Goal: Task Accomplishment & Management: Manage account settings

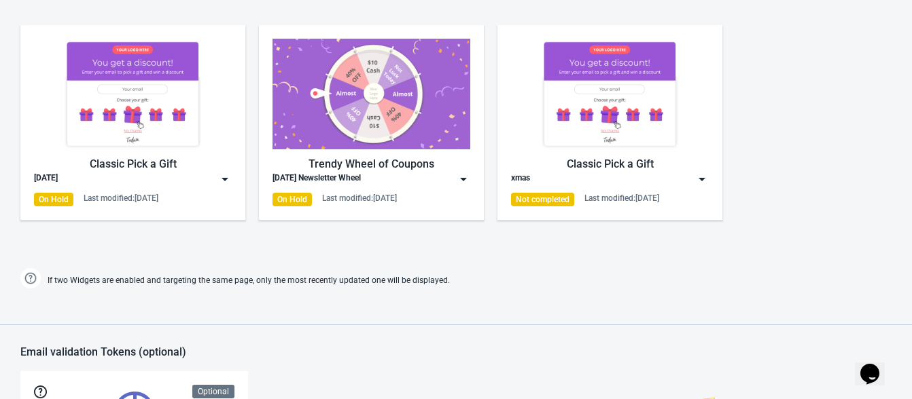
scroll to position [857, 0]
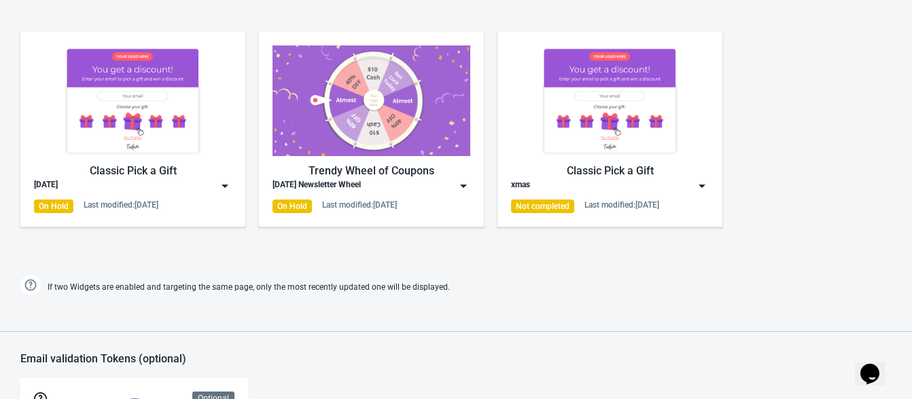
click at [54, 149] on img at bounding box center [133, 101] width 198 height 111
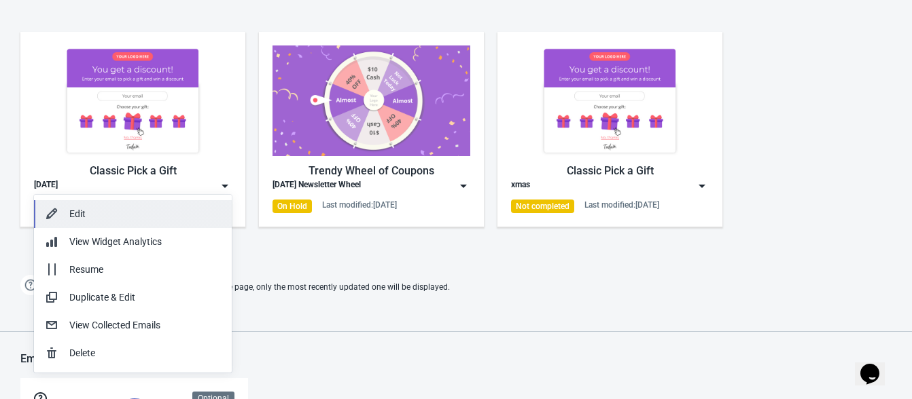
click at [71, 210] on div "Edit" at bounding box center [144, 214] width 151 height 14
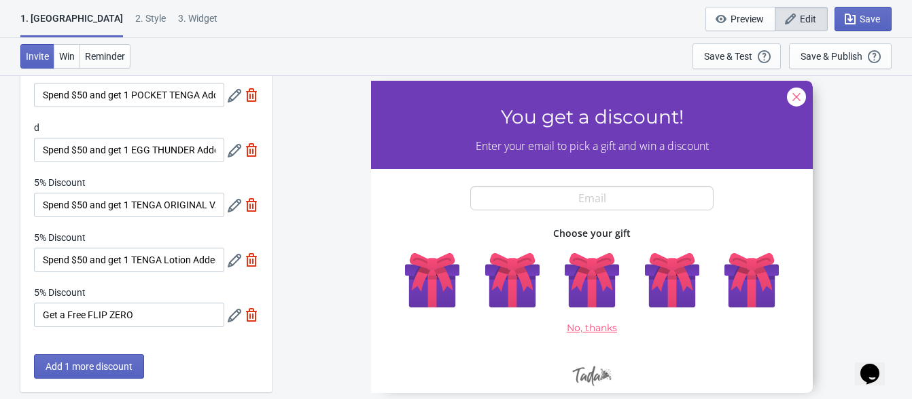
scroll to position [73, 0]
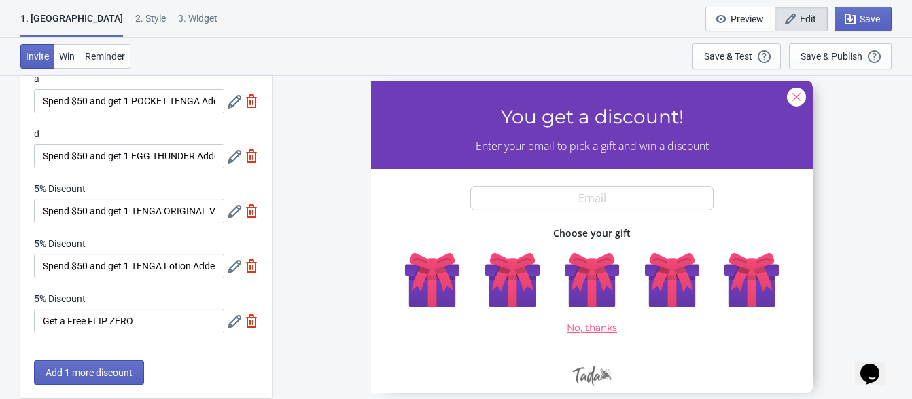
click at [135, 22] on div "2 . Style" at bounding box center [150, 24] width 31 height 24
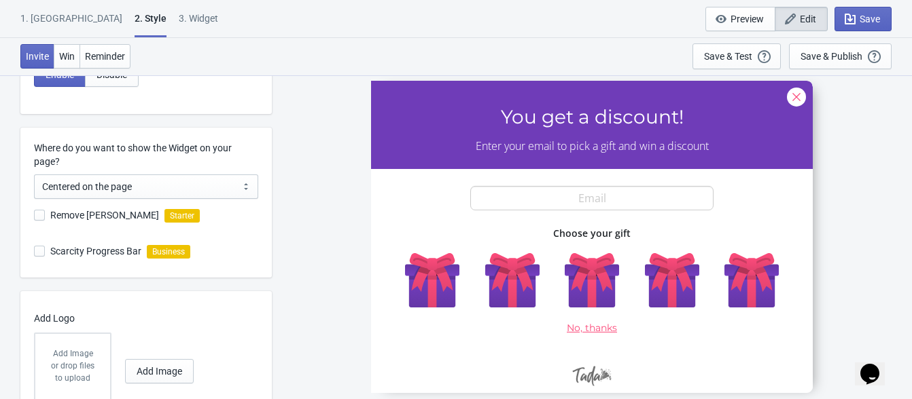
scroll to position [378, 0]
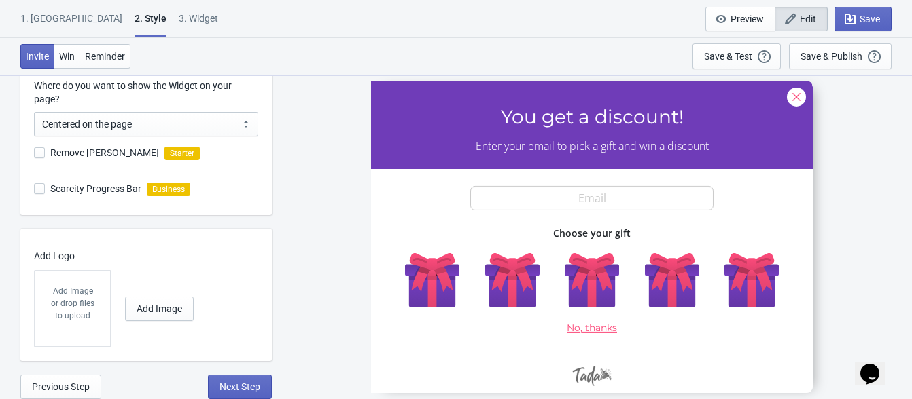
click at [179, 26] on div "3. Widget" at bounding box center [198, 24] width 39 height 24
select select "once"
select select "1"
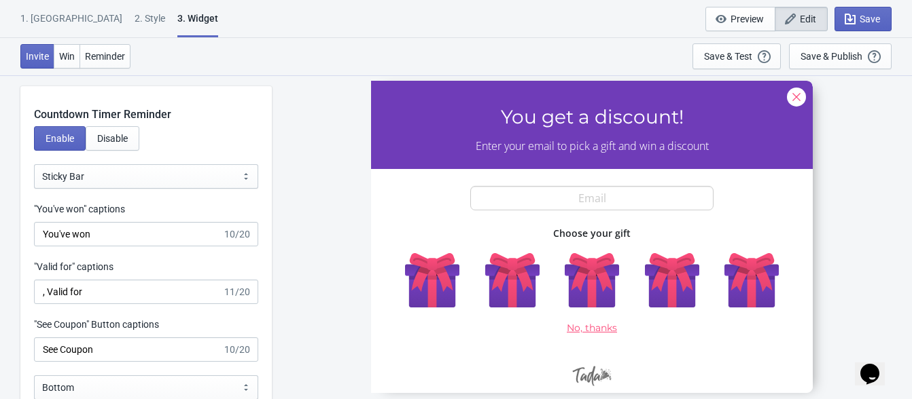
scroll to position [1350, 0]
drag, startPoint x: 140, startPoint y: 211, endPoint x: 29, endPoint y: 209, distance: 110.7
click at [29, 209] on div ""You've won" captions You've won 10/20" at bounding box center [145, 226] width 251 height 44
copy label ""You've won" captions"
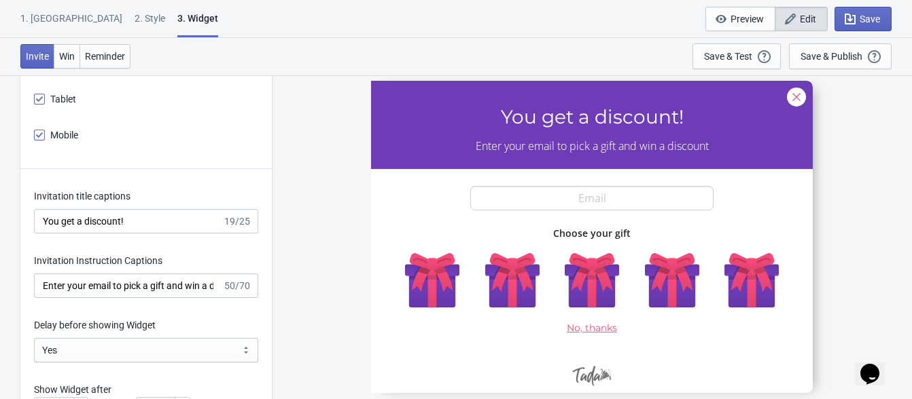
scroll to position [1797, 0]
click at [56, 192] on label "Invitation title captions" at bounding box center [82, 196] width 96 height 14
click at [56, 209] on input "You get a discount!" at bounding box center [128, 221] width 188 height 24
click at [56, 192] on label "Invitation title captions" at bounding box center [82, 196] width 96 height 14
click at [56, 209] on input "You get a discount!" at bounding box center [128, 221] width 188 height 24
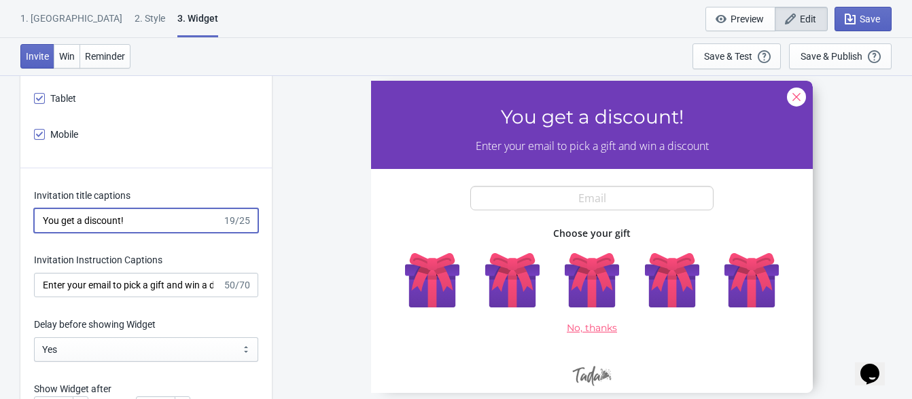
click at [56, 192] on label "Invitation title captions" at bounding box center [82, 196] width 96 height 14
click at [56, 209] on input "You get a discount!" at bounding box center [128, 221] width 188 height 24
click at [56, 192] on label "Invitation title captions" at bounding box center [82, 196] width 96 height 14
click at [56, 209] on input "You get a discount!" at bounding box center [128, 221] width 188 height 24
click at [56, 192] on label "Invitation title captions" at bounding box center [82, 196] width 96 height 14
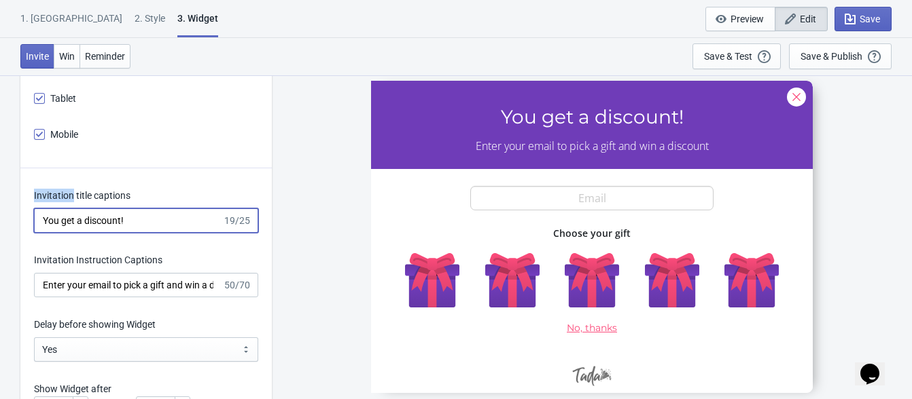
click at [56, 209] on input "You get a discount!" at bounding box center [128, 221] width 188 height 24
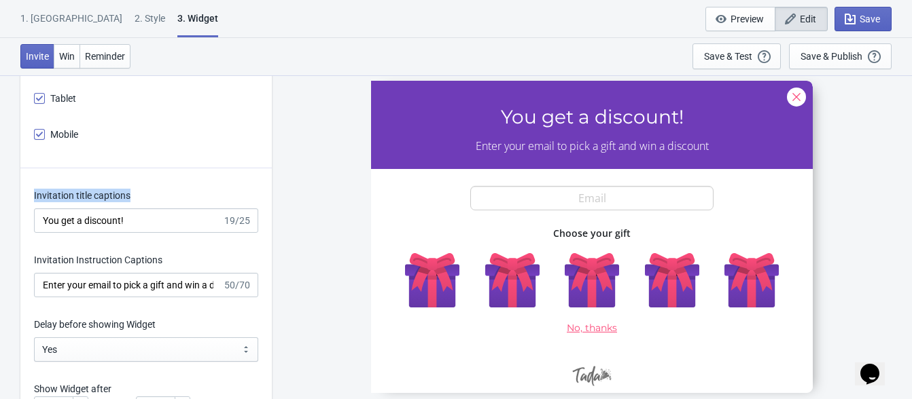
click at [56, 192] on label "Invitation title captions" at bounding box center [82, 196] width 96 height 14
click at [56, 209] on input "You get a discount!" at bounding box center [128, 221] width 188 height 24
click at [56, 192] on label "Invitation title captions" at bounding box center [82, 196] width 96 height 14
click at [56, 209] on input "You get a discount!" at bounding box center [128, 221] width 188 height 24
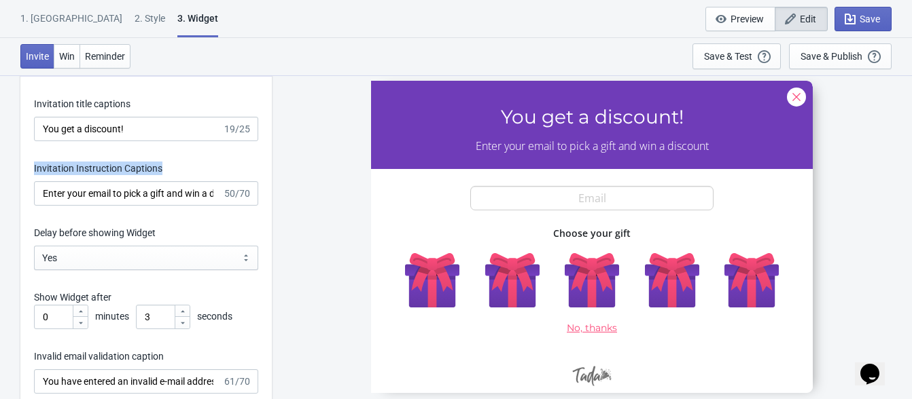
drag, startPoint x: 31, startPoint y: 166, endPoint x: 184, endPoint y: 166, distance: 152.8
copy label "Invitation Instruction Captions"
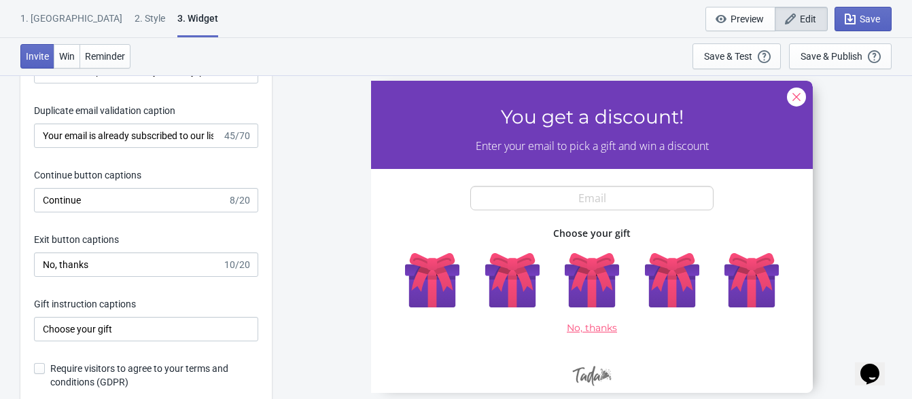
scroll to position [2266, 0]
click at [67, 239] on label "Exit button captions" at bounding box center [76, 238] width 85 height 14
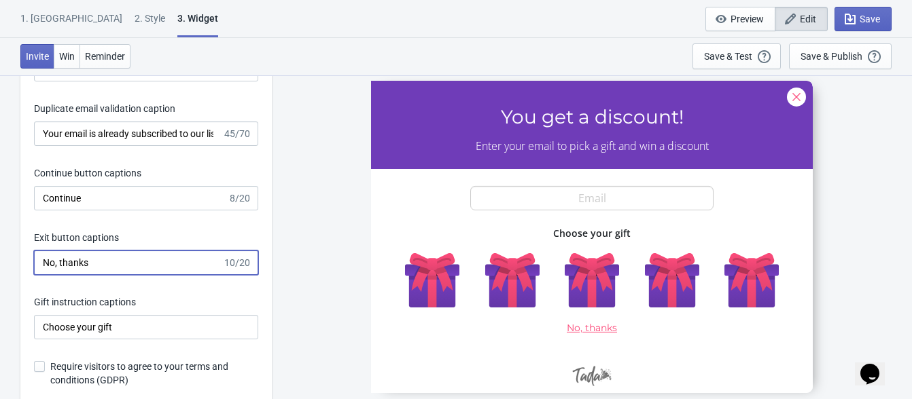
click at [67, 251] on input "No, thanks" at bounding box center [128, 263] width 188 height 24
click at [67, 239] on label "Exit button captions" at bounding box center [76, 238] width 85 height 14
click at [67, 251] on input "No, thanks" at bounding box center [128, 263] width 188 height 24
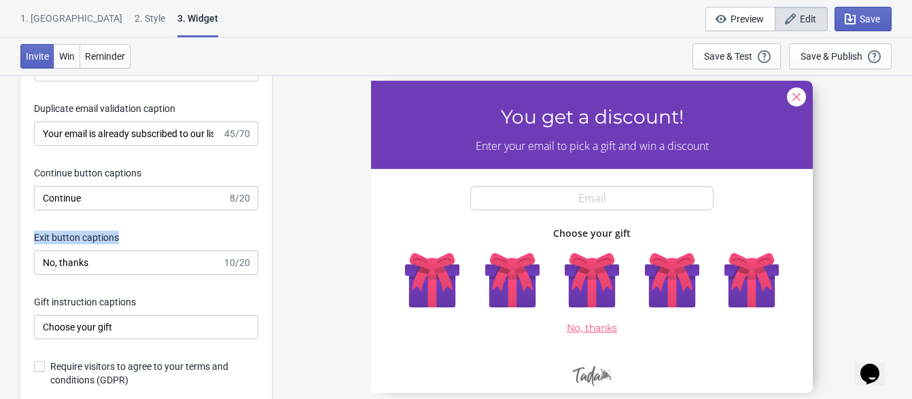
click at [67, 239] on label "Exit button captions" at bounding box center [76, 238] width 85 height 14
click at [67, 251] on input "No, thanks" at bounding box center [128, 263] width 188 height 24
drag, startPoint x: 122, startPoint y: 235, endPoint x: 31, endPoint y: 236, distance: 90.4
click at [31, 236] on div "Invitation title captions You get a discount! 19/25 Invitation Instruction Capt…" at bounding box center [145, 54] width 251 height 708
copy label "Exit button captions"
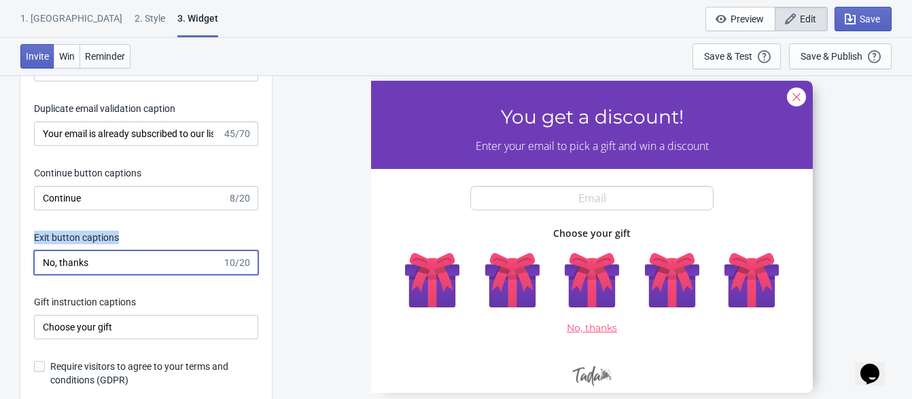
click at [67, 259] on input "No, thanks" at bounding box center [128, 263] width 188 height 24
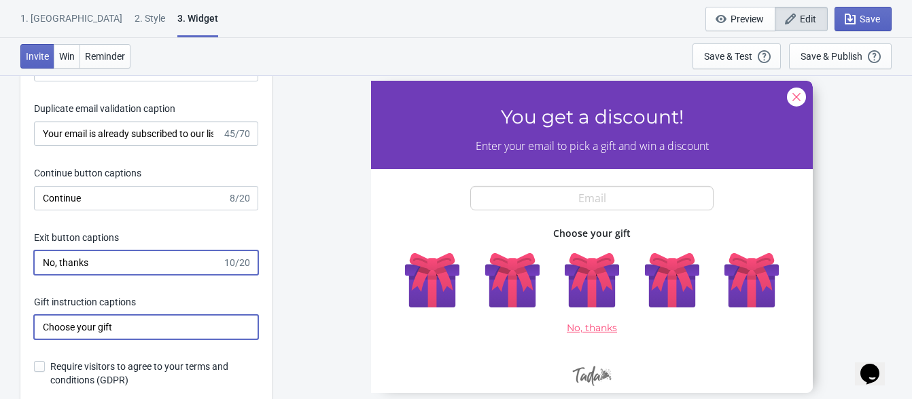
click at [71, 331] on input "Choose your gift" at bounding box center [146, 327] width 224 height 24
click at [53, 299] on label "Gift instruction captions" at bounding box center [85, 302] width 102 height 14
click at [53, 315] on input "Choose your gift" at bounding box center [146, 327] width 224 height 24
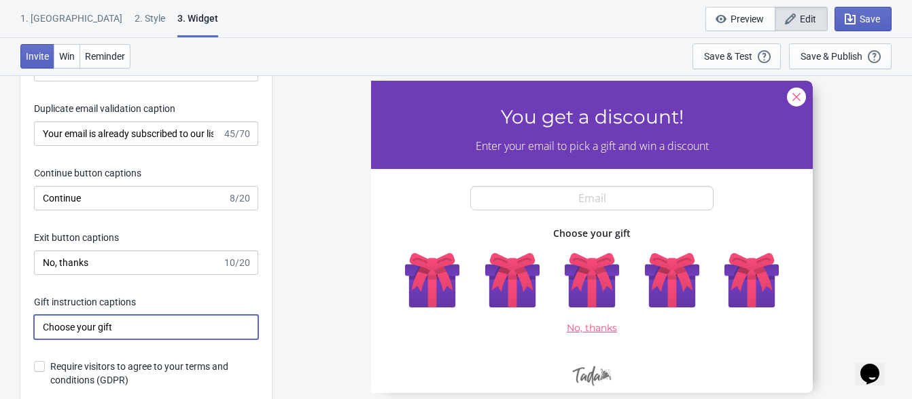
click at [53, 299] on label "Gift instruction captions" at bounding box center [85, 302] width 102 height 14
click at [53, 315] on input "Choose your gift" at bounding box center [146, 327] width 224 height 24
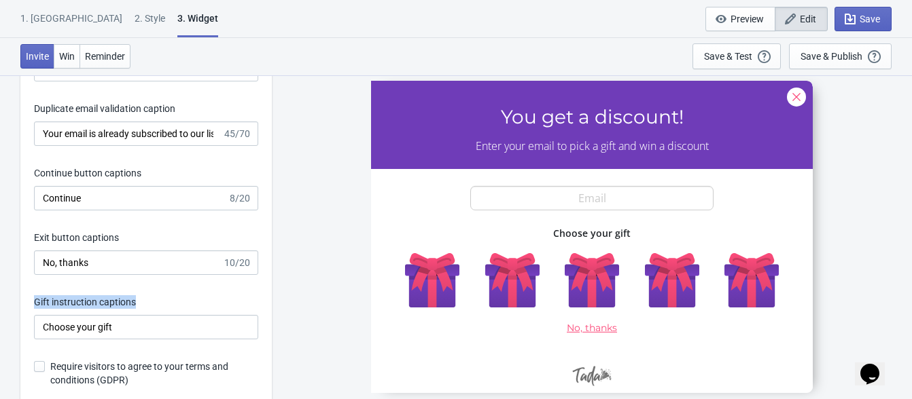
click at [53, 299] on label "Gift instruction captions" at bounding box center [85, 302] width 102 height 14
click at [53, 315] on input "Choose your gift" at bounding box center [146, 327] width 224 height 24
click at [107, 299] on label "Gift instruction captions" at bounding box center [85, 302] width 102 height 14
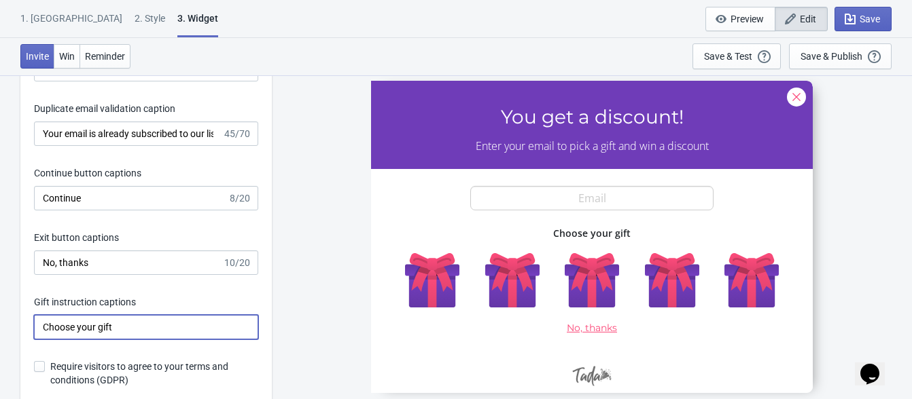
click at [107, 315] on input "Choose your gift" at bounding box center [146, 327] width 224 height 24
click at [107, 299] on label "Gift instruction captions" at bounding box center [85, 302] width 102 height 14
click at [107, 315] on input "Choose your gift" at bounding box center [146, 327] width 224 height 24
click at [107, 299] on label "Gift instruction captions" at bounding box center [85, 302] width 102 height 14
click at [107, 315] on input "Choose your gift" at bounding box center [146, 327] width 224 height 24
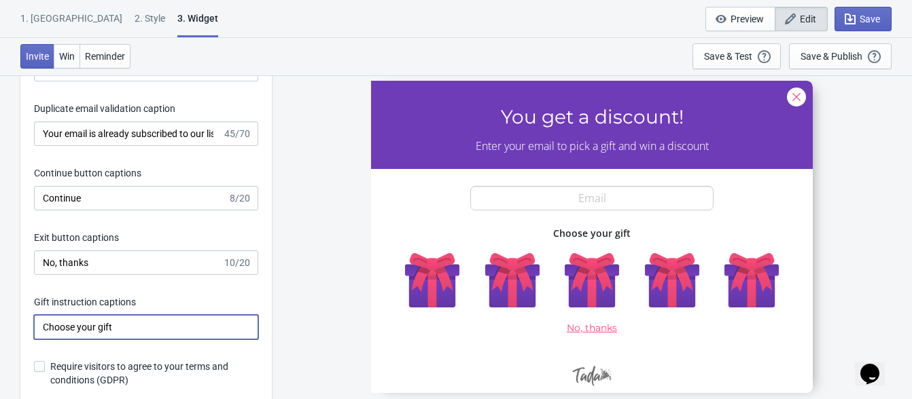
click at [107, 299] on label "Gift instruction captions" at bounding box center [85, 302] width 102 height 14
click at [107, 315] on input "Choose your gift" at bounding box center [146, 327] width 224 height 24
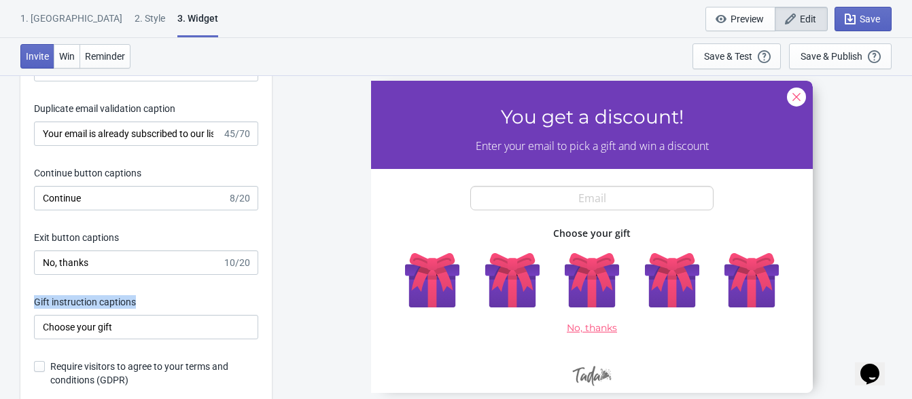
drag, startPoint x: 154, startPoint y: 294, endPoint x: 29, endPoint y: 297, distance: 125.0
click at [29, 297] on div "Invitation title captions You get a discount! 19/25 Invitation Instruction Capt…" at bounding box center [145, 54] width 251 height 708
copy label "Gift instruction captions"
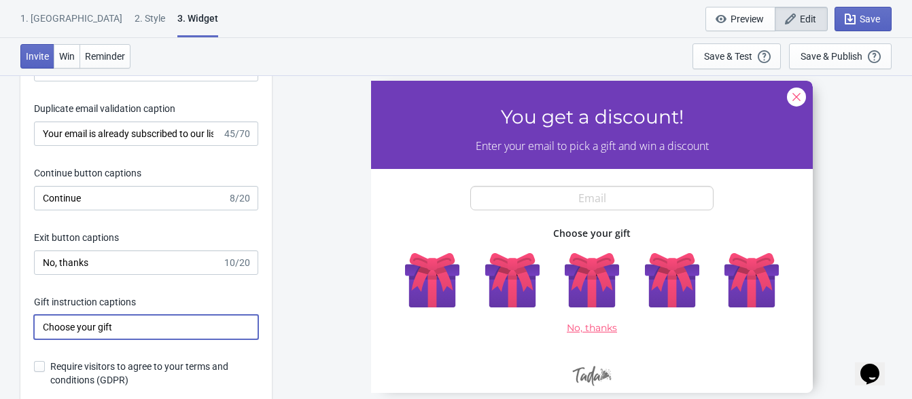
click at [74, 325] on input "Choose your gift" at bounding box center [146, 327] width 224 height 24
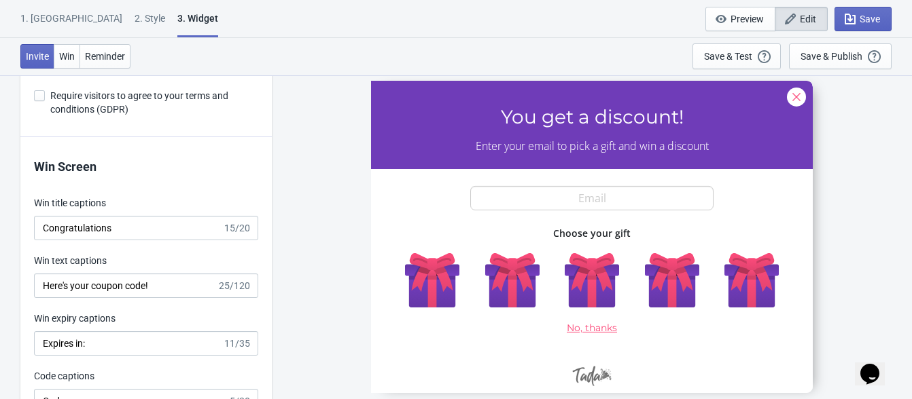
scroll to position [2538, 0]
click at [60, 230] on input "Congratulations" at bounding box center [128, 227] width 188 height 24
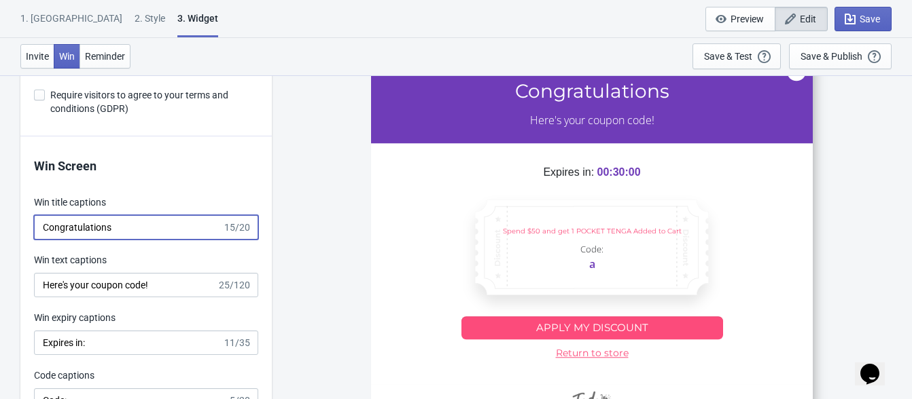
click at [60, 230] on input "Congratulations" at bounding box center [128, 227] width 188 height 24
click at [37, 262] on label "Win text captions" at bounding box center [70, 260] width 73 height 14
click at [37, 273] on input "Here's your coupon code!" at bounding box center [125, 285] width 183 height 24
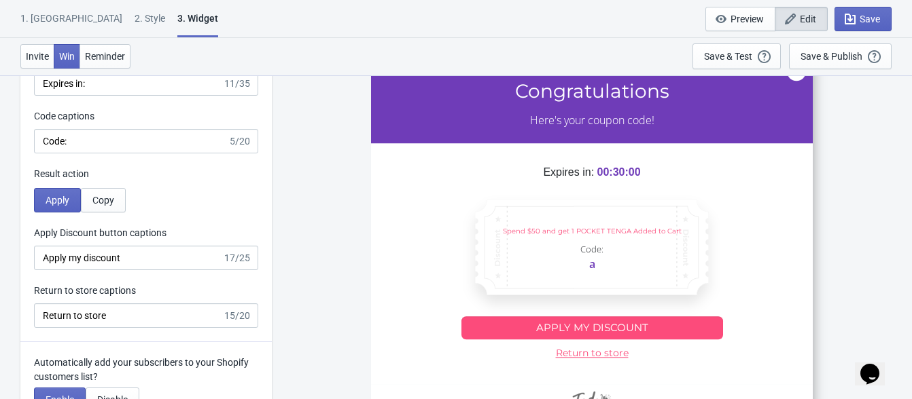
scroll to position [2812, 0]
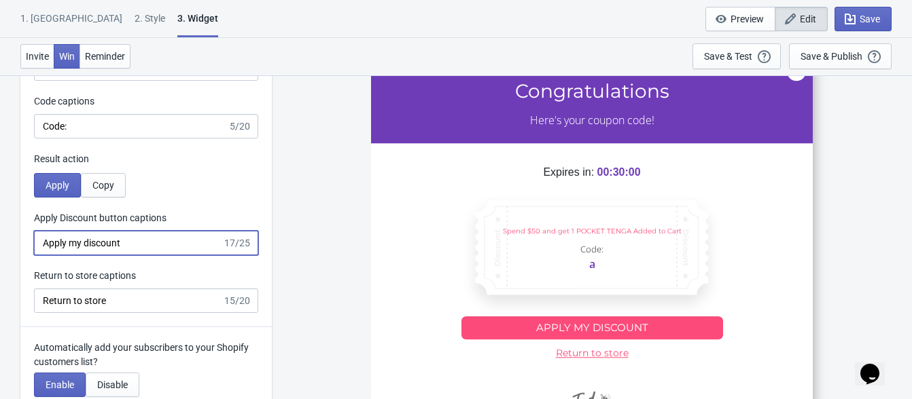
click at [61, 240] on input "Apply my discount" at bounding box center [128, 243] width 188 height 24
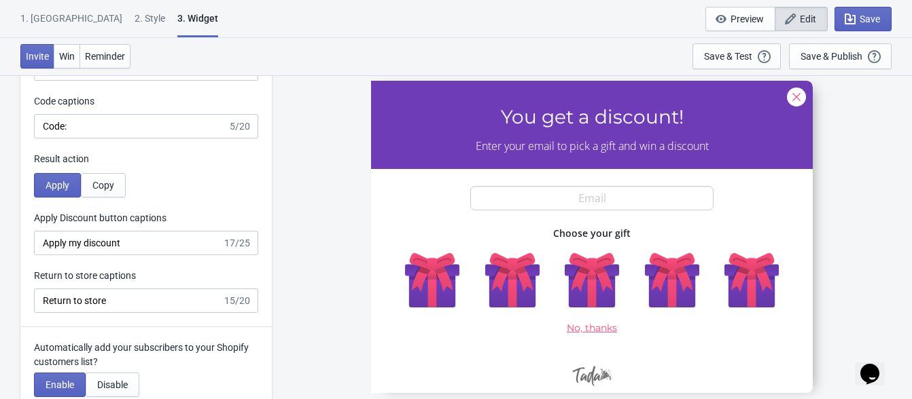
click at [69, 215] on label "Apply Discount button captions" at bounding box center [100, 218] width 132 height 14
click at [69, 231] on input "Apply my discount" at bounding box center [128, 243] width 188 height 24
click at [69, 215] on label "Apply Discount button captions" at bounding box center [100, 218] width 132 height 14
click at [69, 231] on input "Apply my discount" at bounding box center [128, 243] width 188 height 24
click at [69, 215] on label "Apply Discount button captions" at bounding box center [100, 218] width 132 height 14
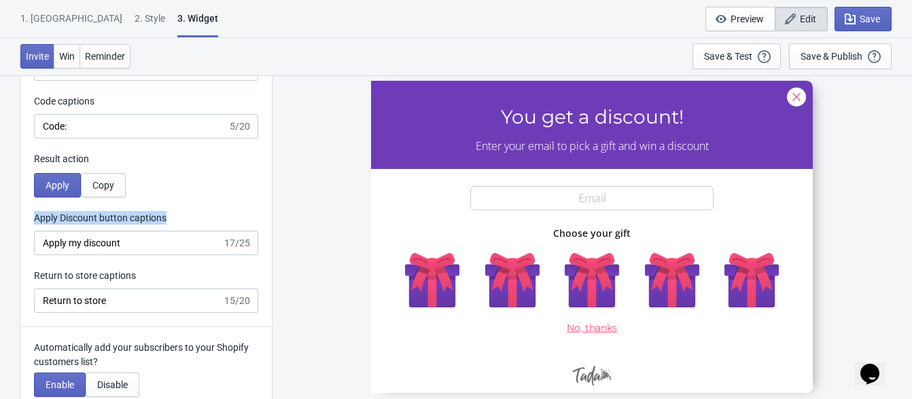
click at [69, 231] on input "Apply my discount" at bounding box center [128, 243] width 188 height 24
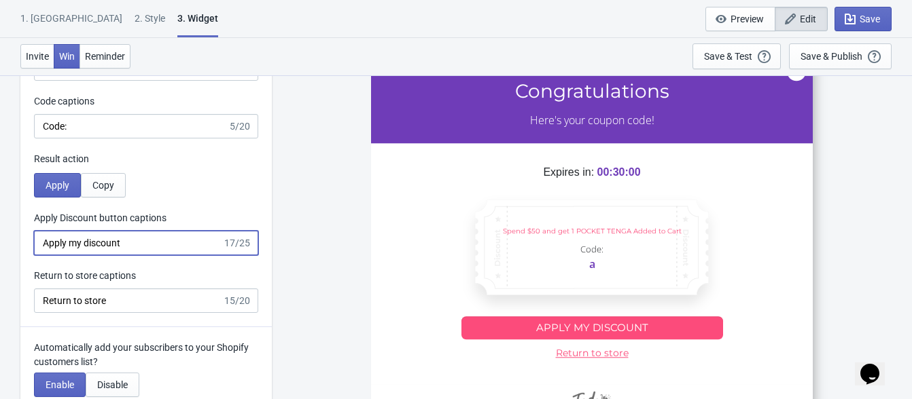
click at [183, 221] on div "Apply Discount button captions" at bounding box center [146, 219] width 224 height 17
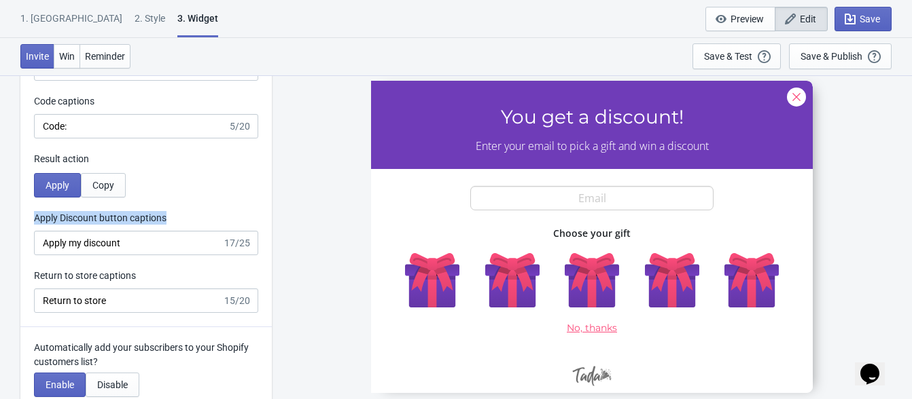
drag, startPoint x: 183, startPoint y: 220, endPoint x: 33, endPoint y: 218, distance: 150.8
click at [33, 218] on div "Win Screen Win title captions Congratulations 15/20 Win text captions Here's yo…" at bounding box center [145, 94] width 251 height 465
copy label "Apply Discount button captions"
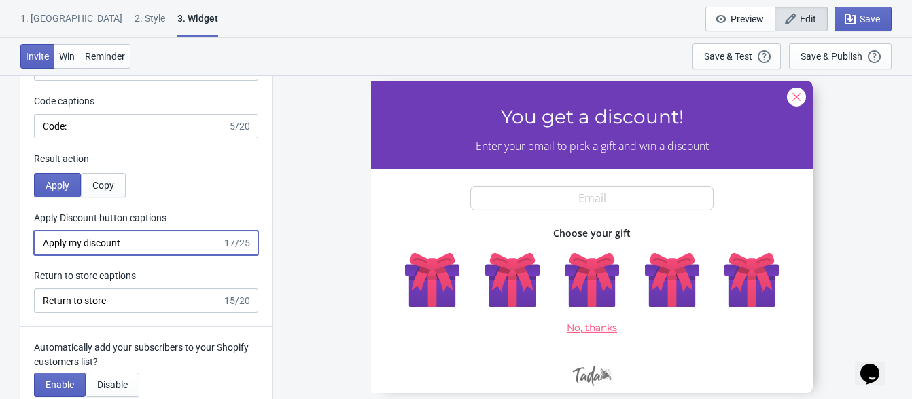
click at [76, 247] on input "Apply my discount" at bounding box center [128, 243] width 188 height 24
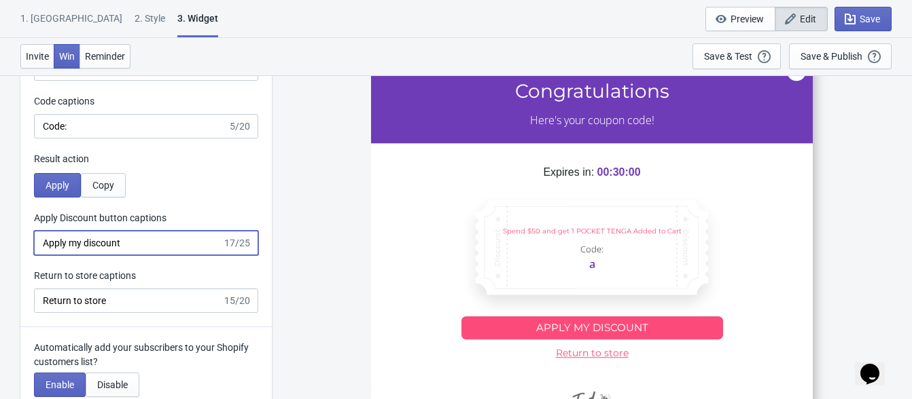
click at [76, 247] on input "Apply my discount" at bounding box center [128, 243] width 188 height 24
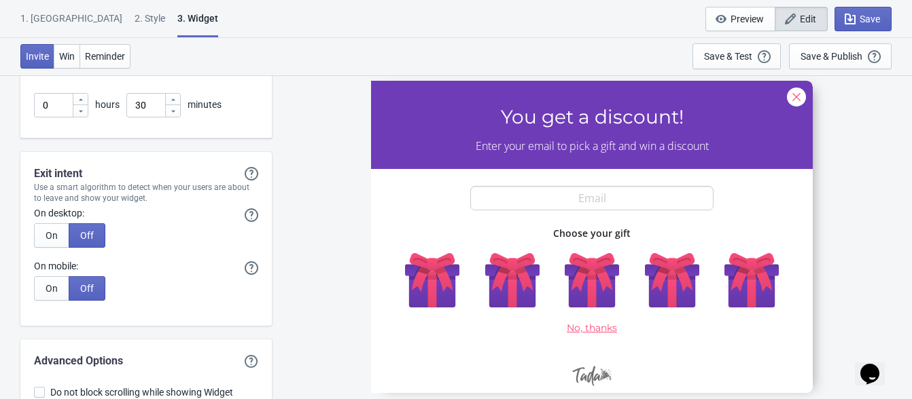
scroll to position [3311, 0]
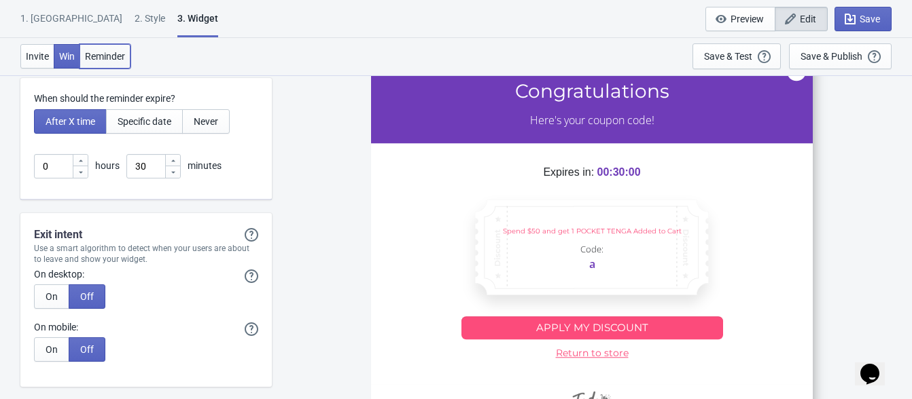
click at [107, 52] on span "Reminder" at bounding box center [105, 56] width 40 height 11
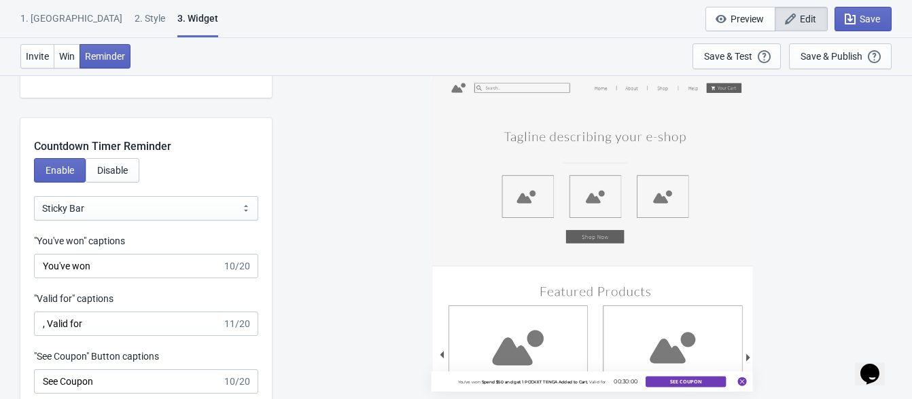
scroll to position [1320, 0]
